Goal: Task Accomplishment & Management: Use online tool/utility

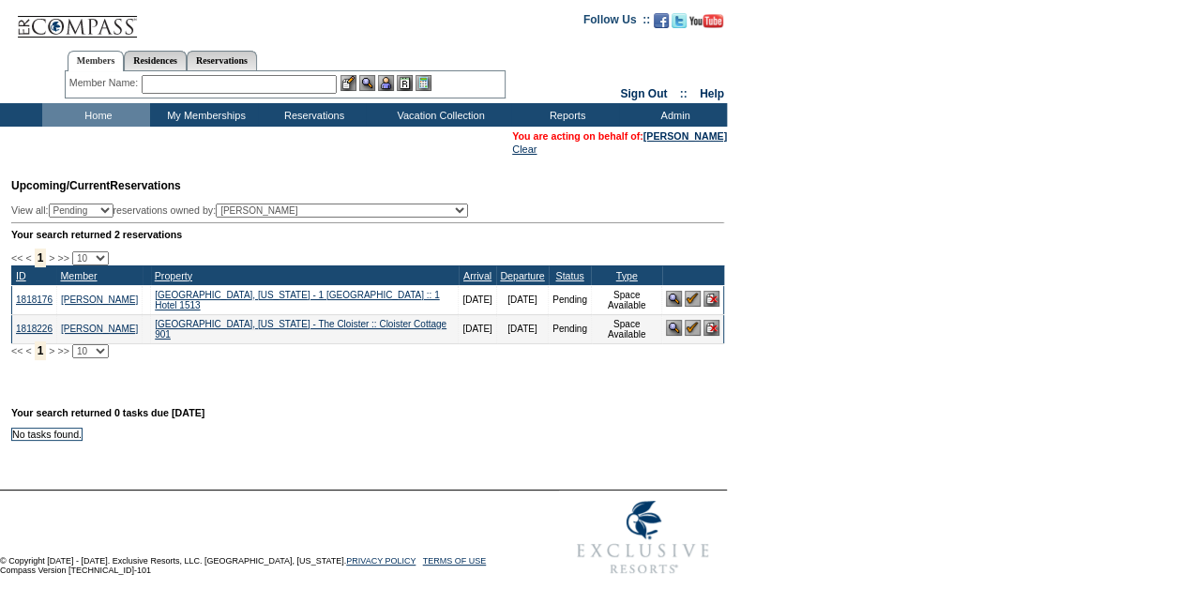
click at [694, 307] on img at bounding box center [693, 299] width 16 height 16
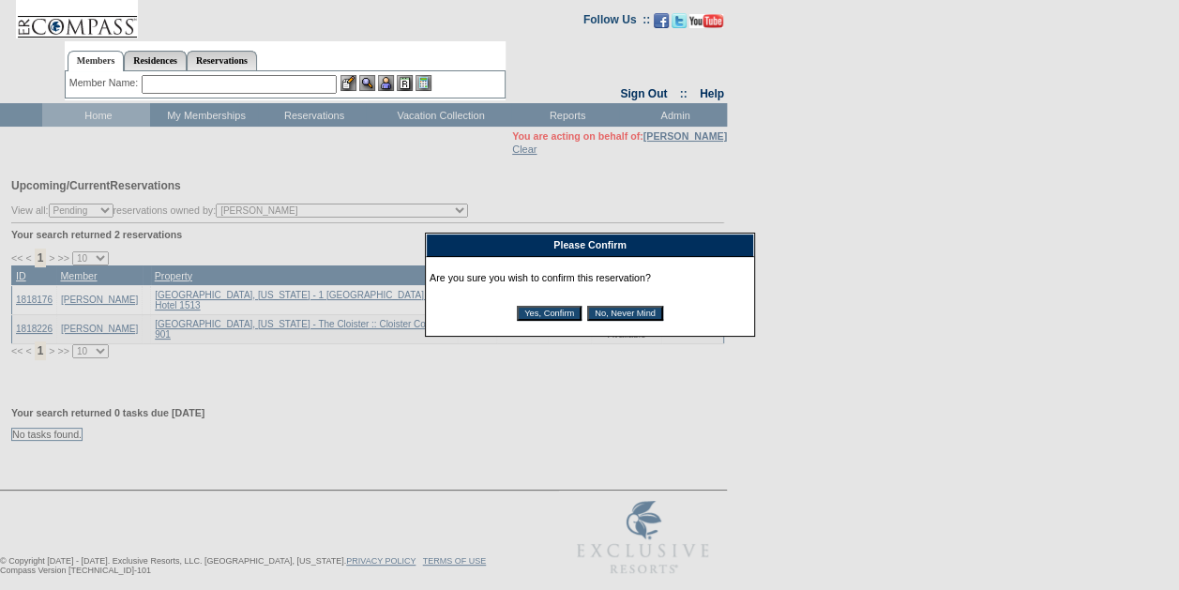
click at [538, 306] on div "Are you sure you wish to confirm this reservation? Yes, Confirm No, Never Mind" at bounding box center [590, 296] width 321 height 71
click at [537, 311] on input "Yes, Confirm" at bounding box center [549, 313] width 65 height 15
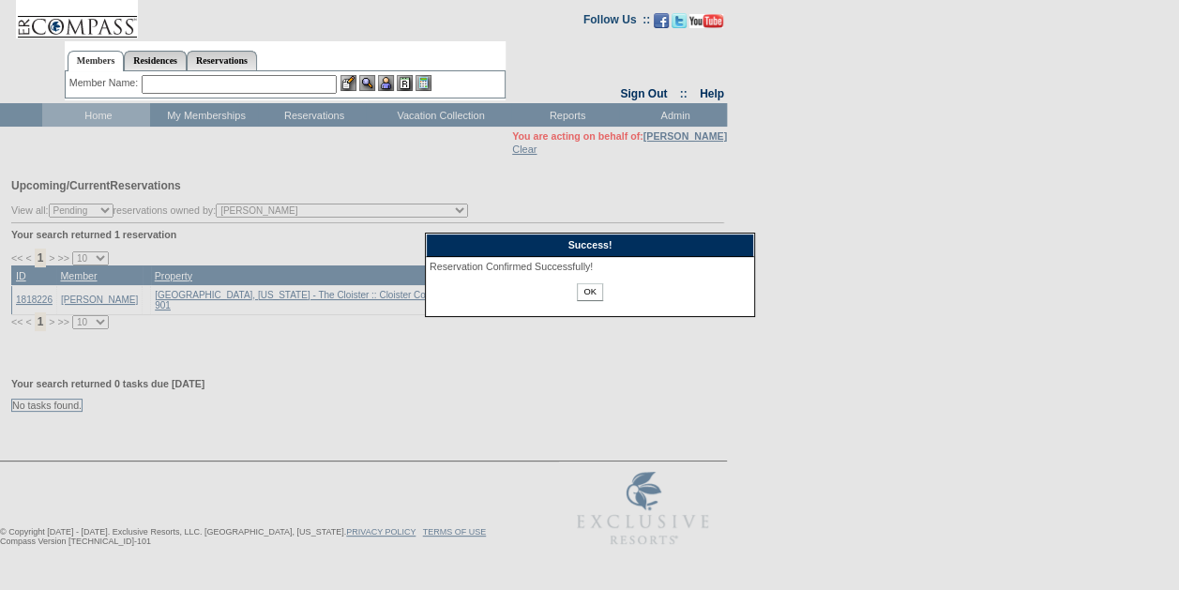
click at [595, 291] on input "OK" at bounding box center [589, 292] width 25 height 18
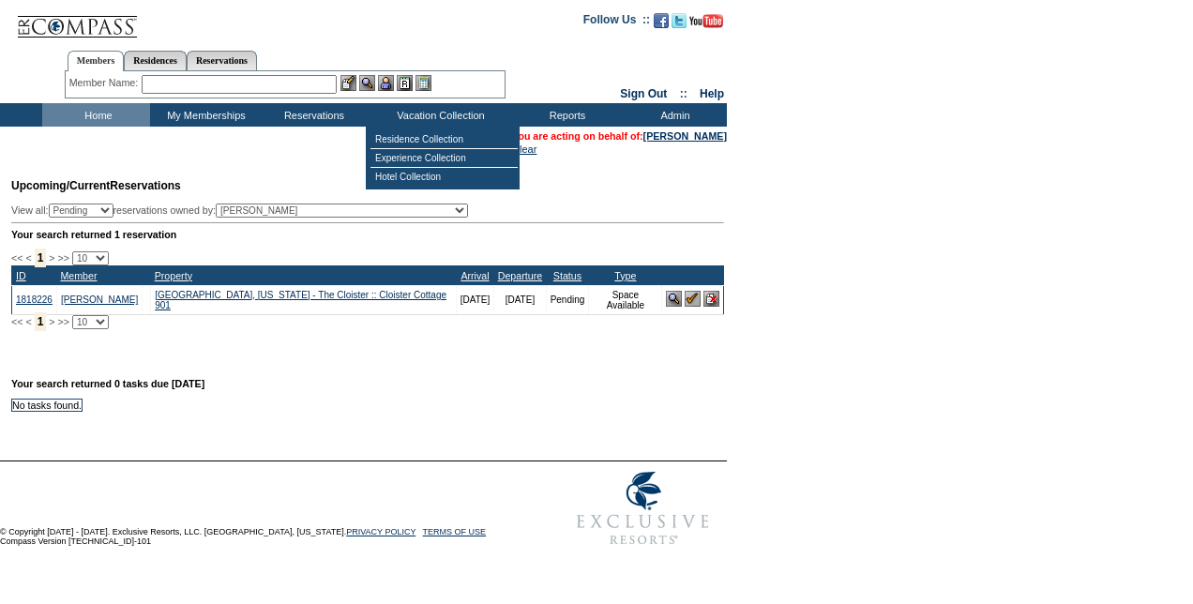
click at [321, 86] on input "text" at bounding box center [239, 84] width 195 height 19
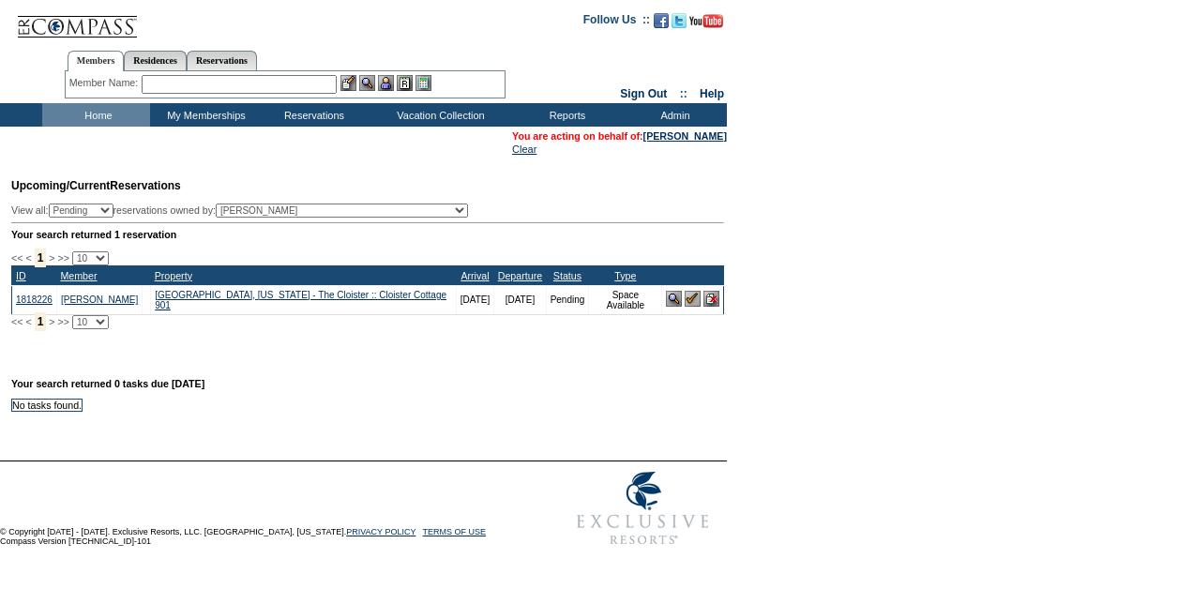
type input "m"
click at [321, 86] on input "text" at bounding box center [239, 84] width 195 height 19
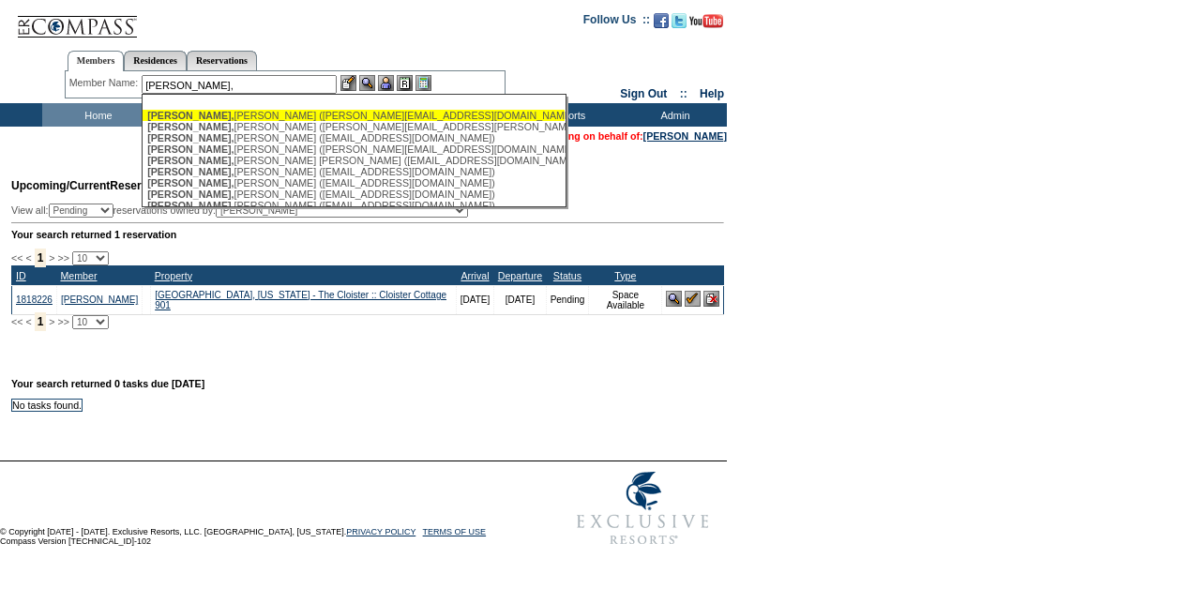
click at [303, 113] on div "Moore, Allison (allison@hnf-cure.org)" at bounding box center [353, 115] width 413 height 11
type input "Moore, Allison (allison@hnf-cure.org)"
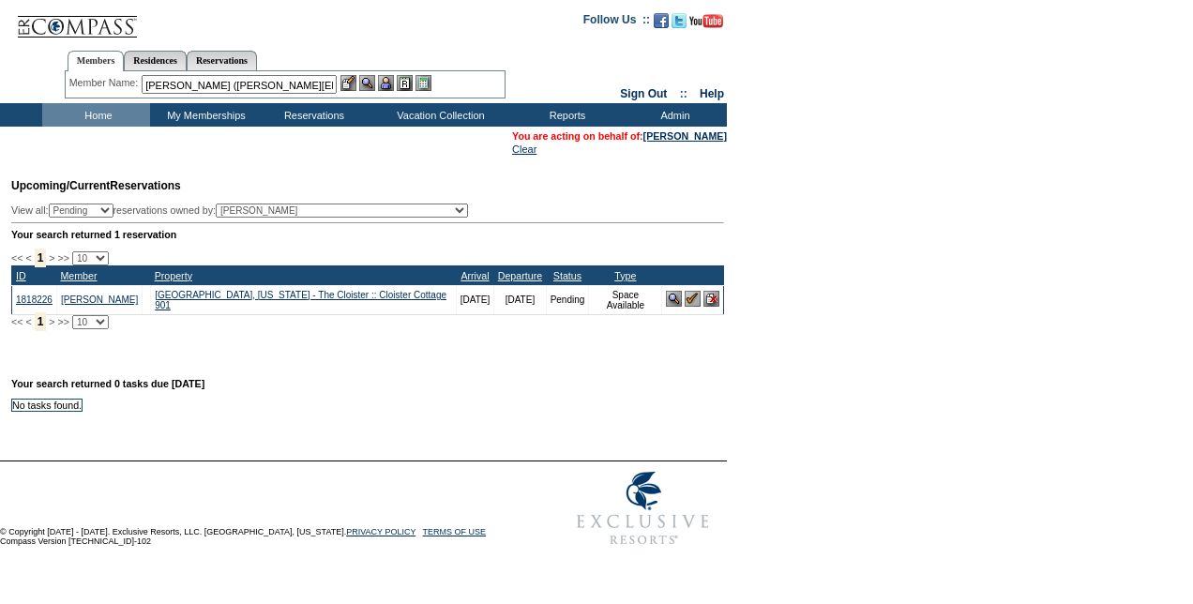
click at [388, 86] on img at bounding box center [386, 83] width 16 height 16
click at [373, 86] on img at bounding box center [367, 83] width 16 height 16
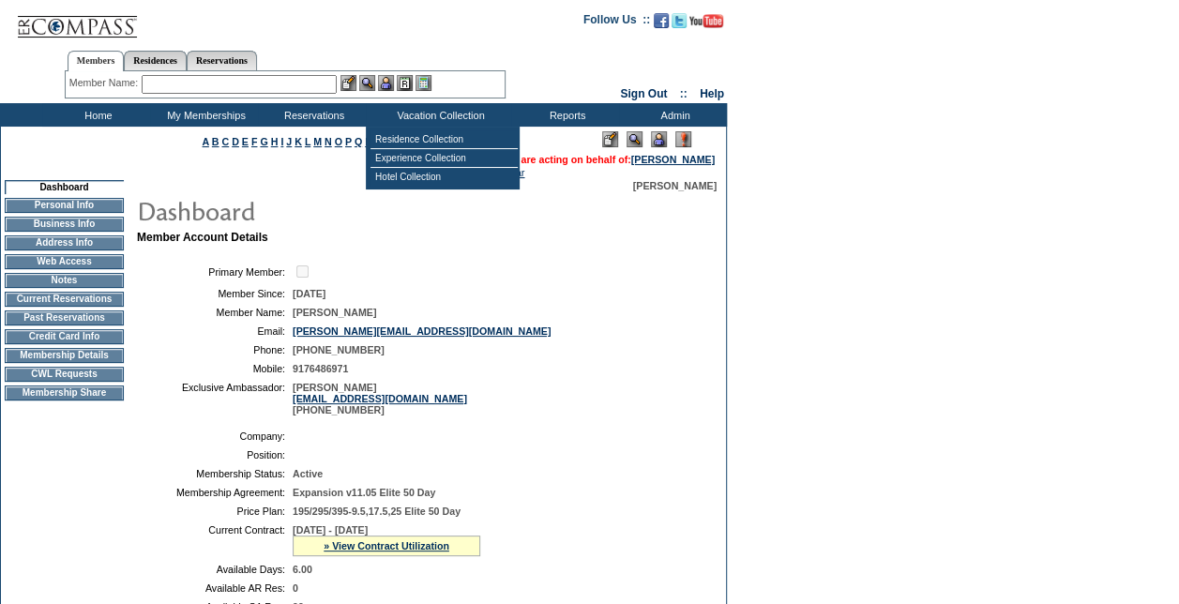
scroll to position [281, 0]
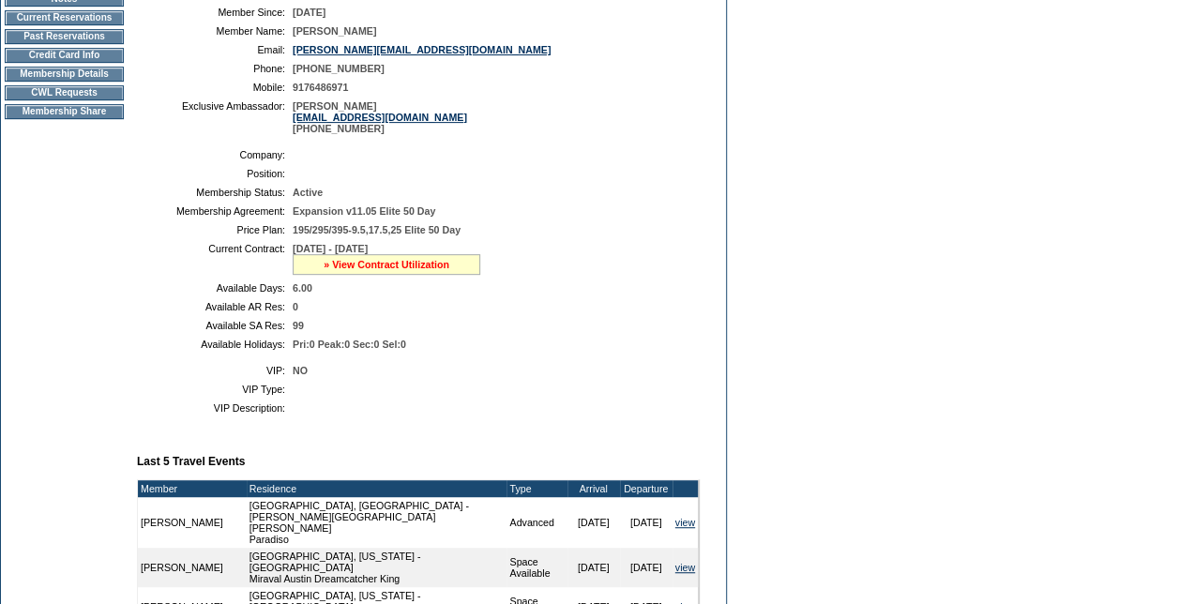
click at [397, 270] on link "» View Contract Utilization" at bounding box center [387, 264] width 126 height 11
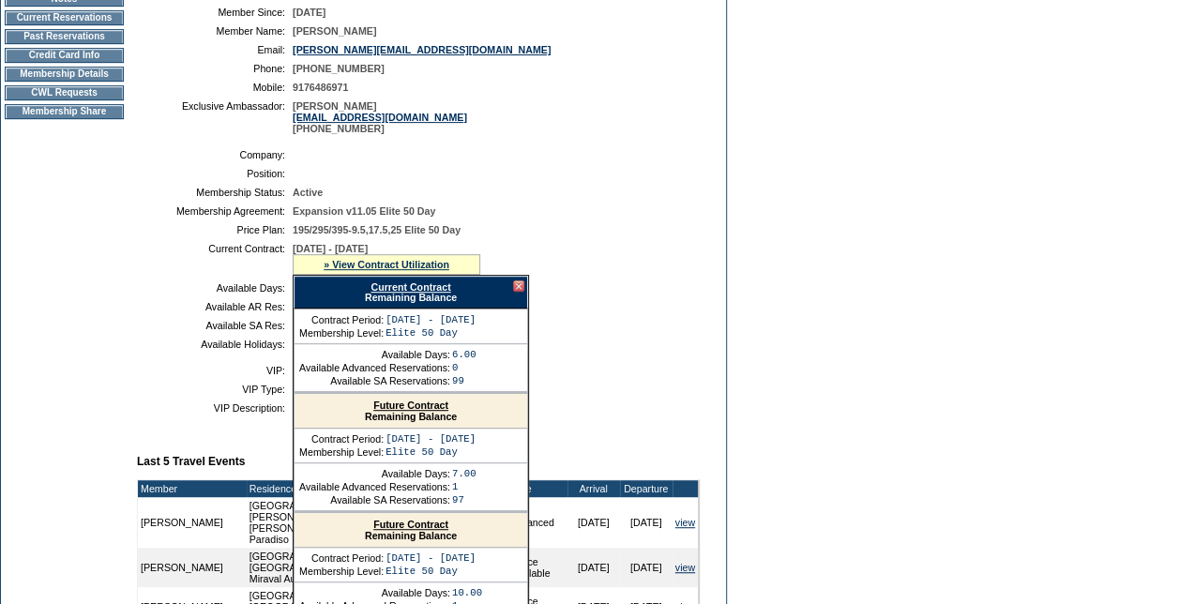
scroll to position [469, 0]
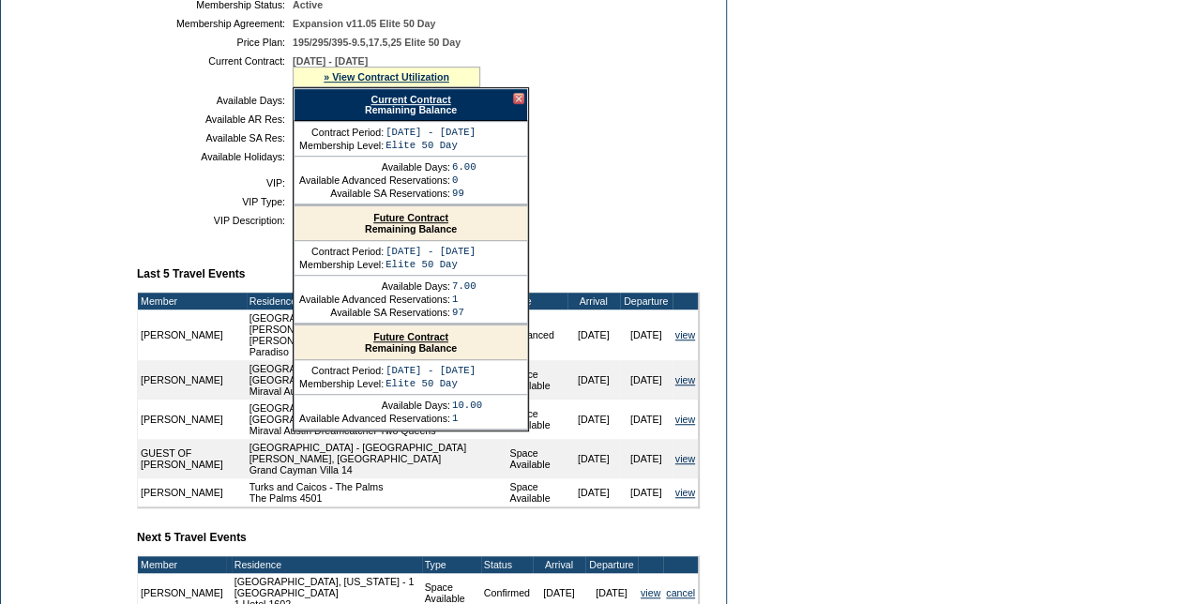
click at [421, 341] on link "Future Contract" at bounding box center [410, 336] width 75 height 11
click at [407, 105] on link "Current Contract" at bounding box center [411, 99] width 80 height 11
